Goal: Information Seeking & Learning: Learn about a topic

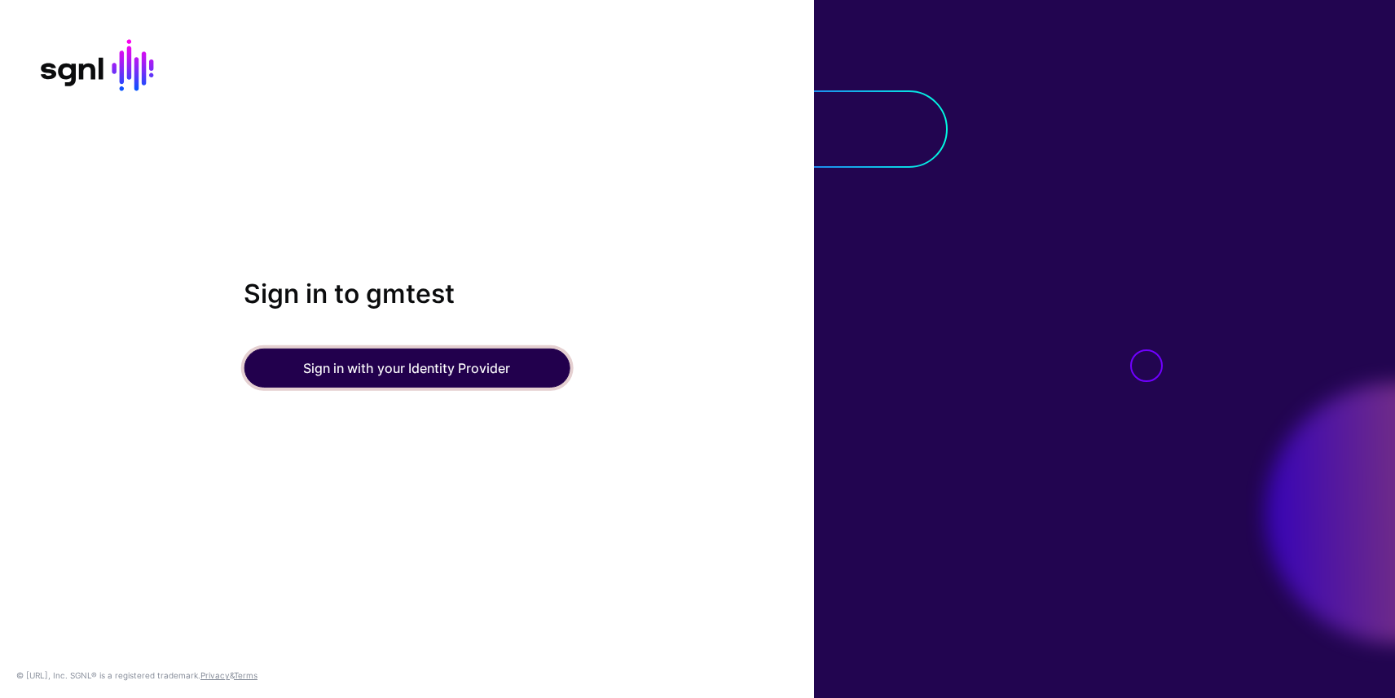
click at [349, 357] on button "Sign in with your Identity Provider" at bounding box center [407, 368] width 326 height 39
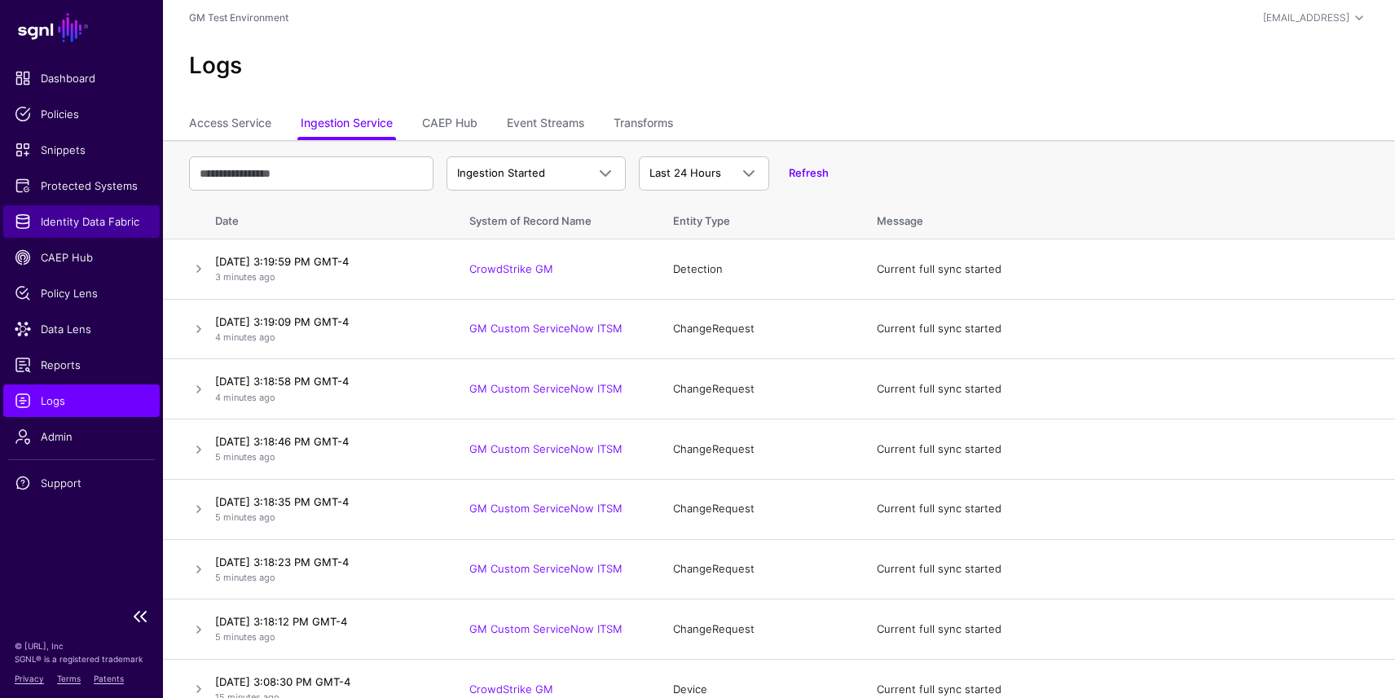
click at [78, 225] on span "Identity Data Fabric" at bounding box center [82, 222] width 134 height 16
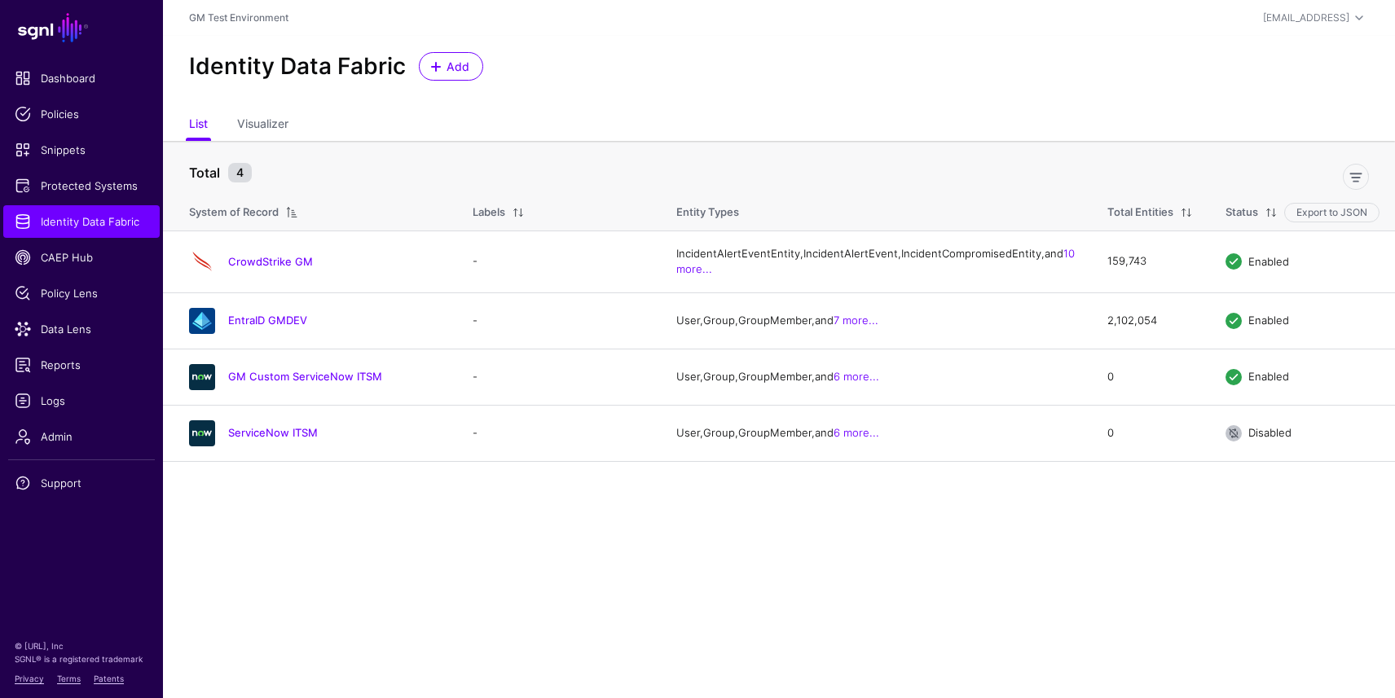
click at [252, 327] on link "EntraID GMDEV" at bounding box center [267, 320] width 79 height 13
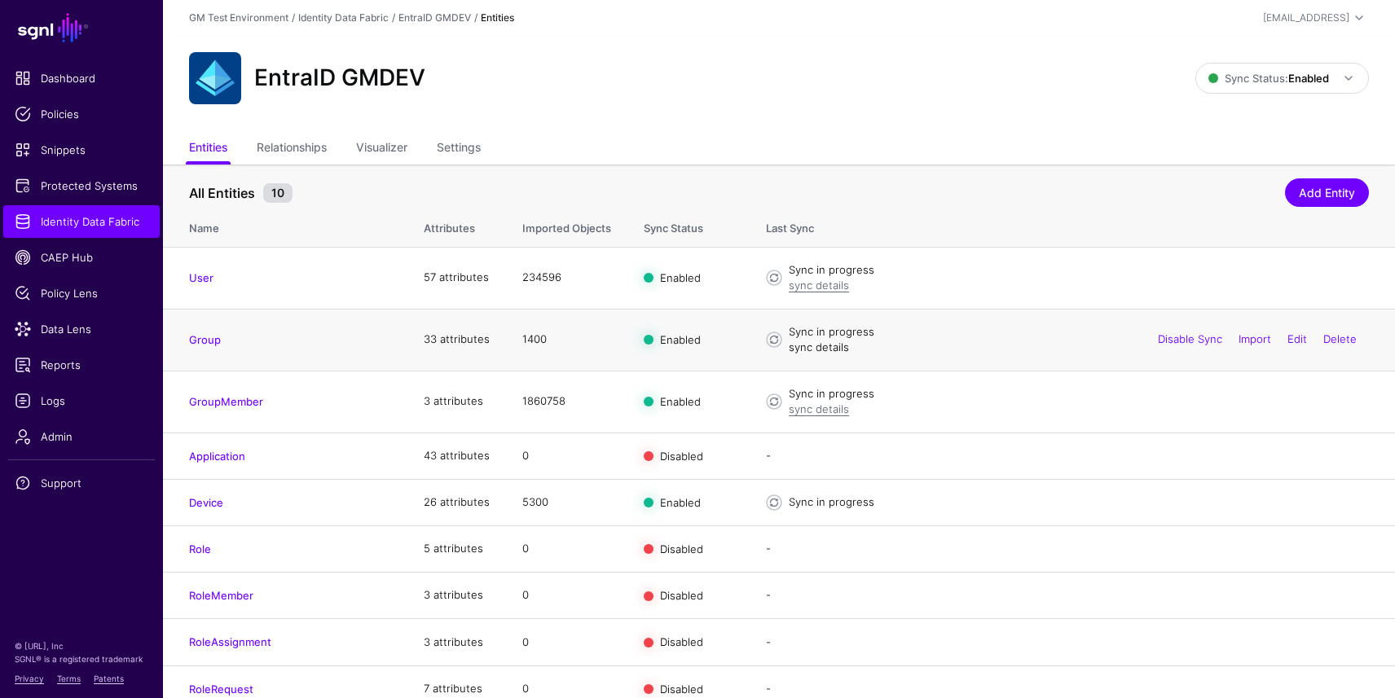
click at [829, 350] on link "sync details" at bounding box center [819, 347] width 60 height 13
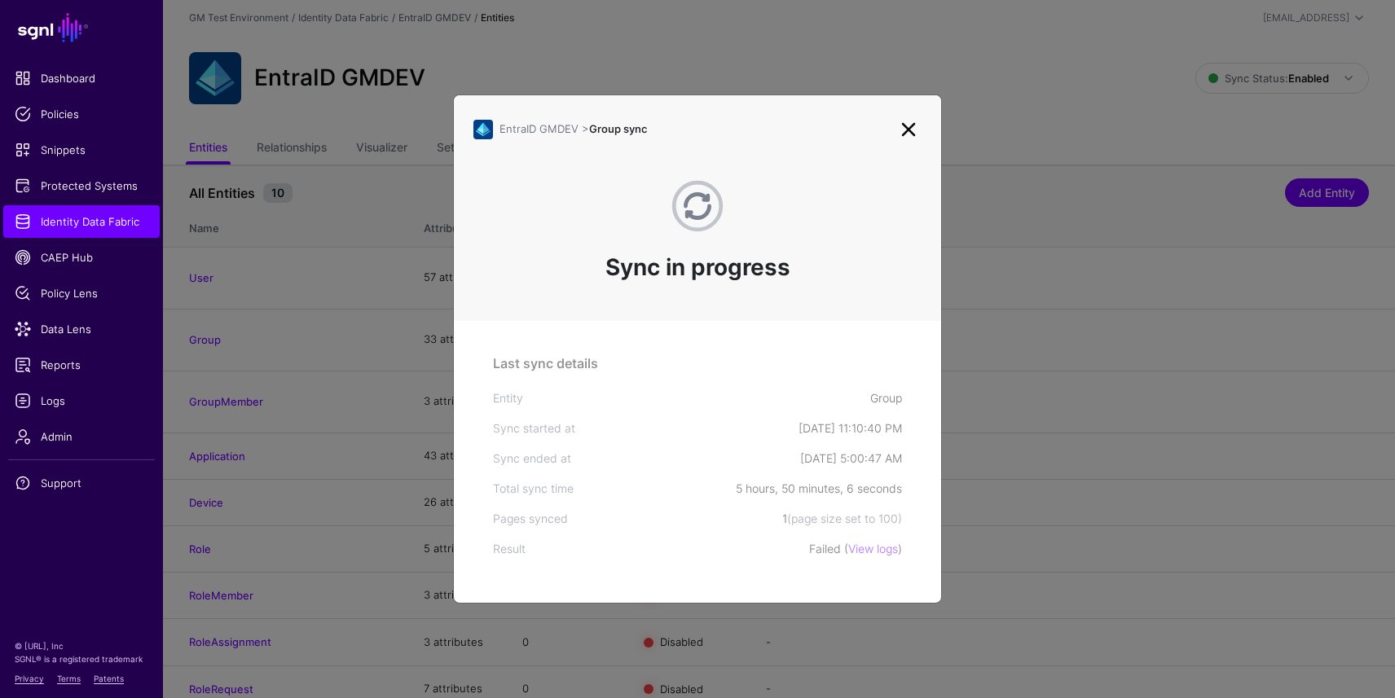
click at [907, 126] on link at bounding box center [909, 130] width 26 height 26
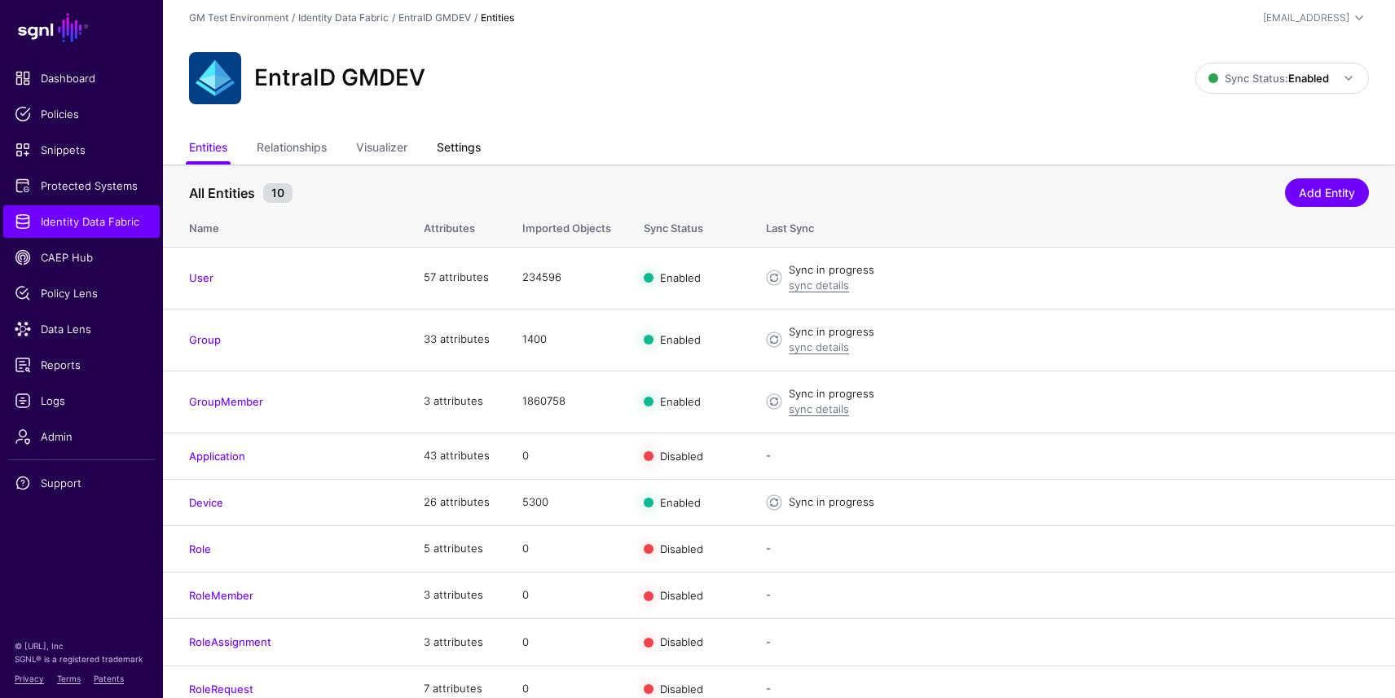
click at [472, 145] on link "Settings" at bounding box center [459, 149] width 44 height 31
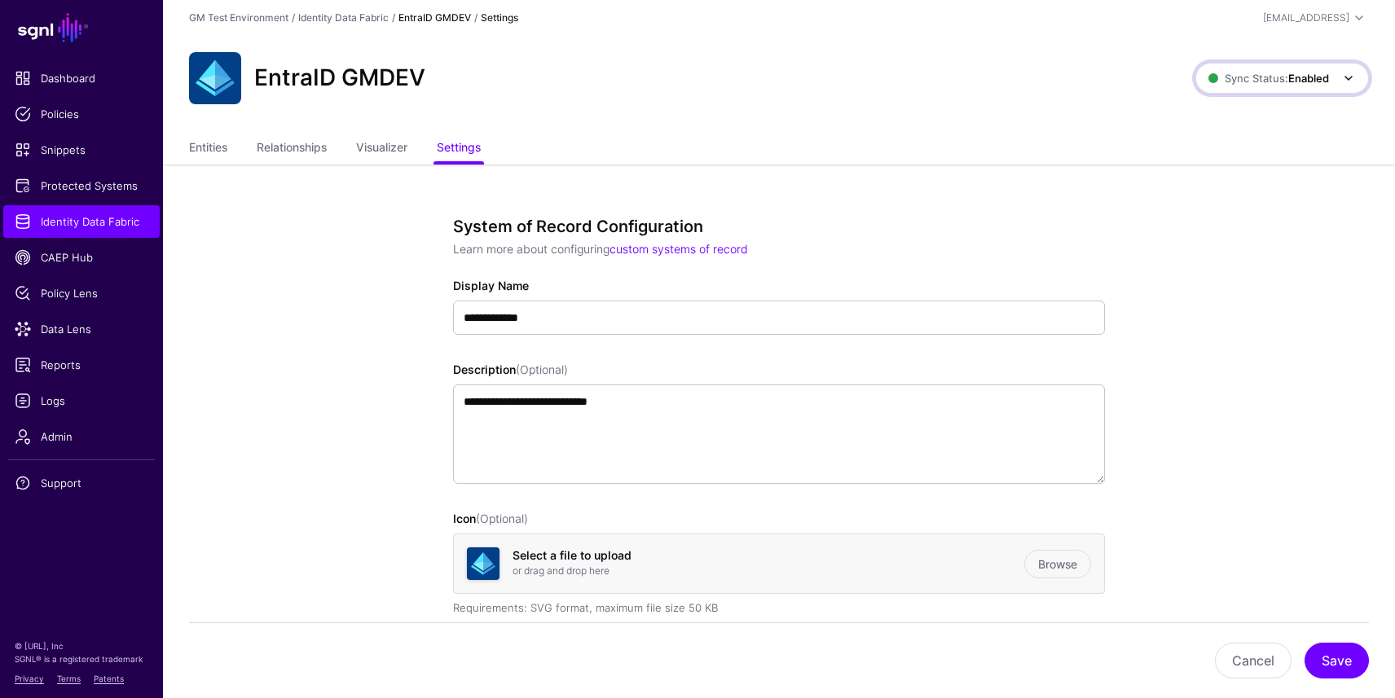
click at [1356, 75] on span at bounding box center [1349, 78] width 20 height 20
click at [200, 147] on link "Entities" at bounding box center [208, 149] width 38 height 31
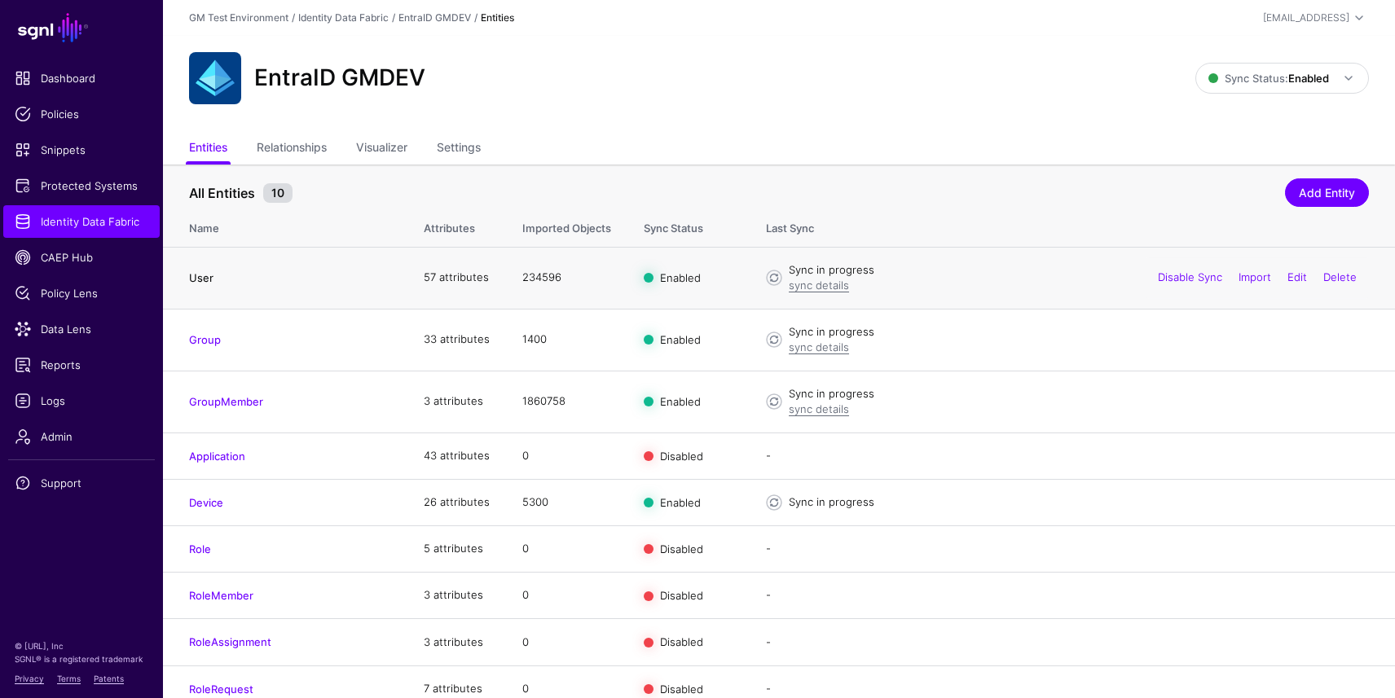
click at [207, 273] on link "User" at bounding box center [201, 277] width 24 height 13
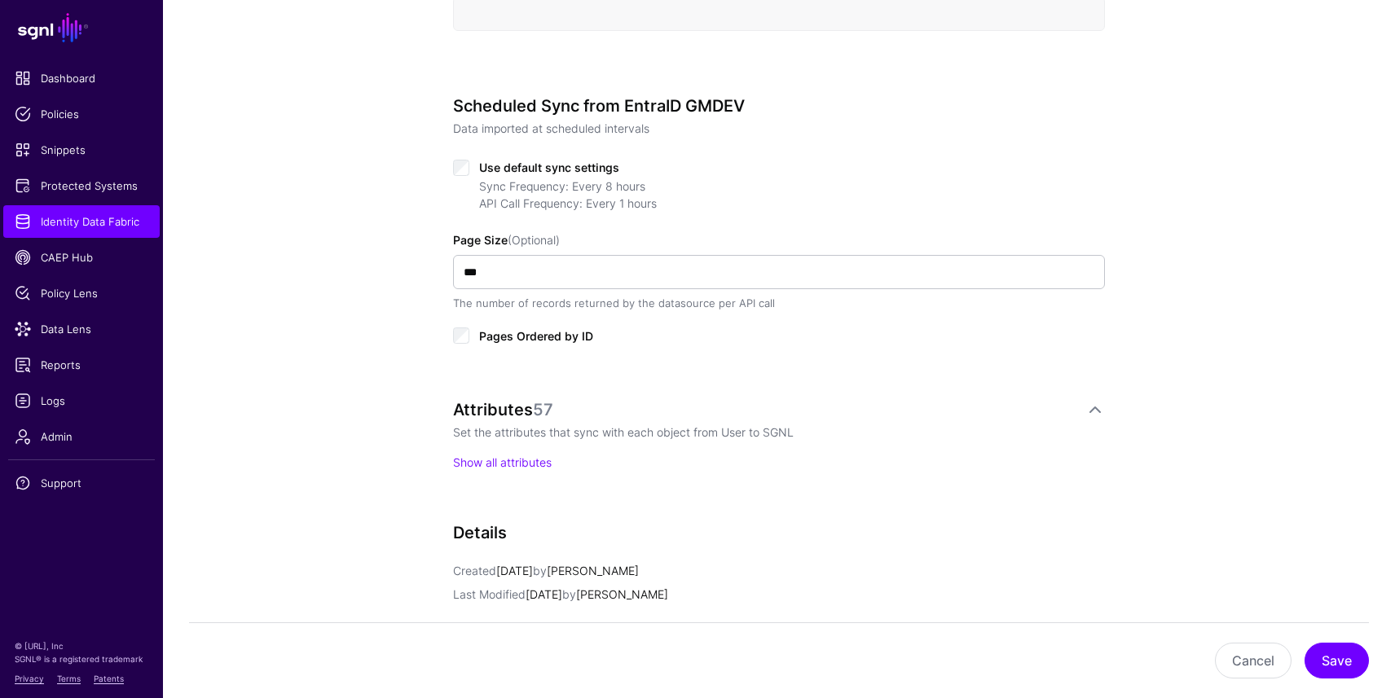
scroll to position [311, 0]
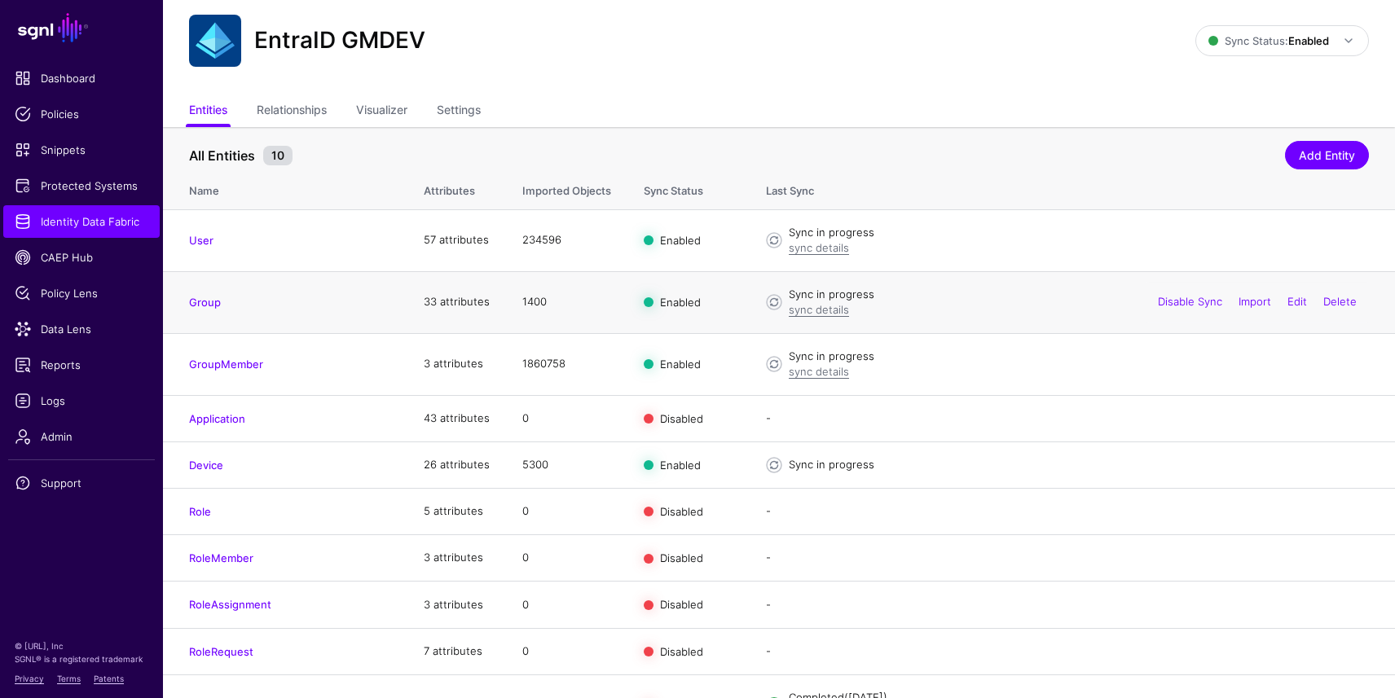
scroll to position [78, 0]
